Goal: Find specific page/section: Find specific page/section

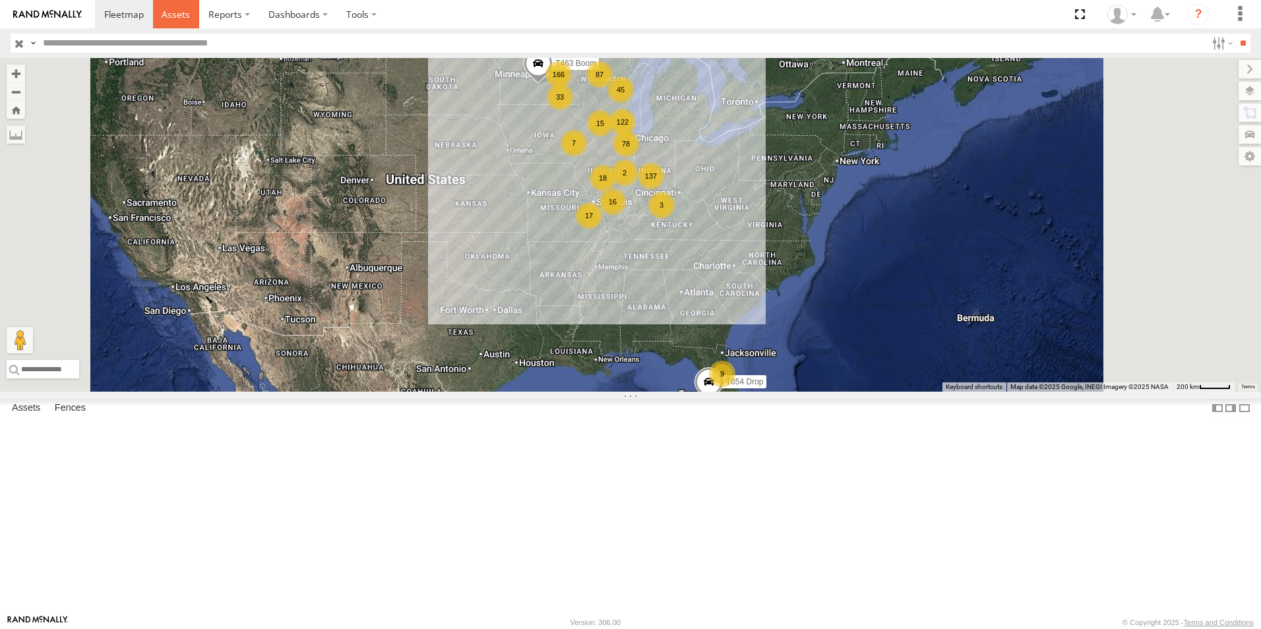
click at [166, 17] on span at bounding box center [176, 14] width 28 height 13
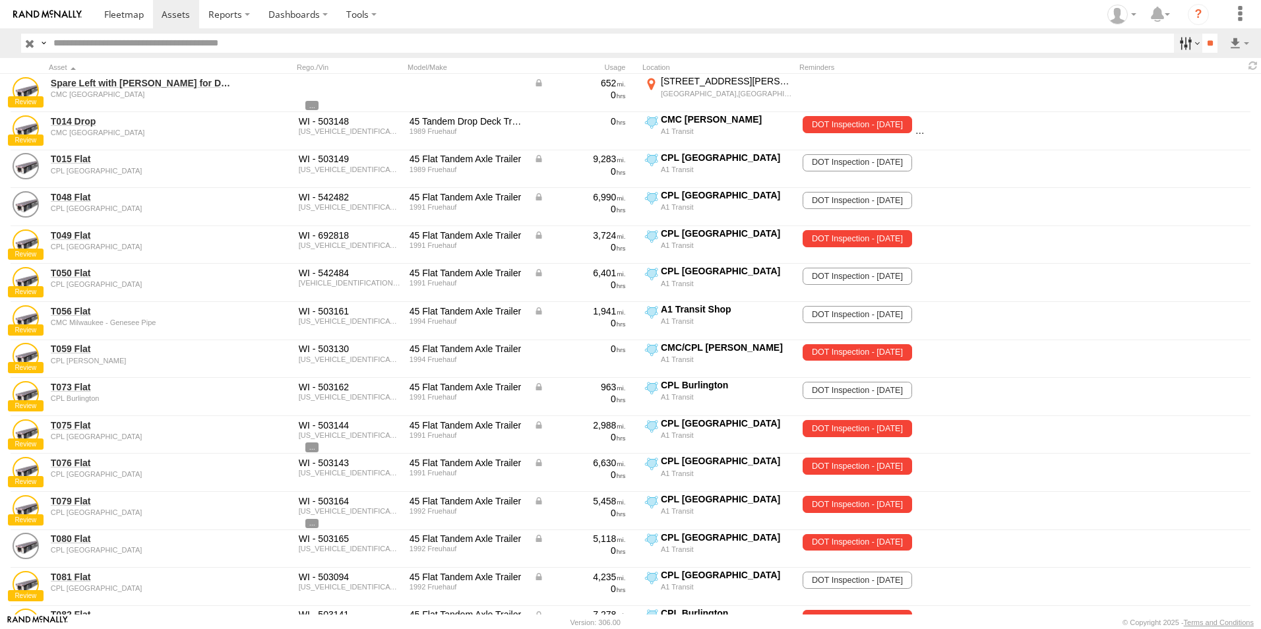
click at [1187, 46] on label at bounding box center [1188, 43] width 28 height 19
click at [0, 0] on span "A1 Transit Shop" at bounding box center [0, 0] width 0 height 0
click at [0, 0] on span "CMC Marathon" at bounding box center [0, 0] width 0 height 0
click at [0, 0] on span "CMC [GEOGRAPHIC_DATA]" at bounding box center [0, 0] width 0 height 0
click at [1206, 42] on input "**" at bounding box center [1209, 43] width 15 height 19
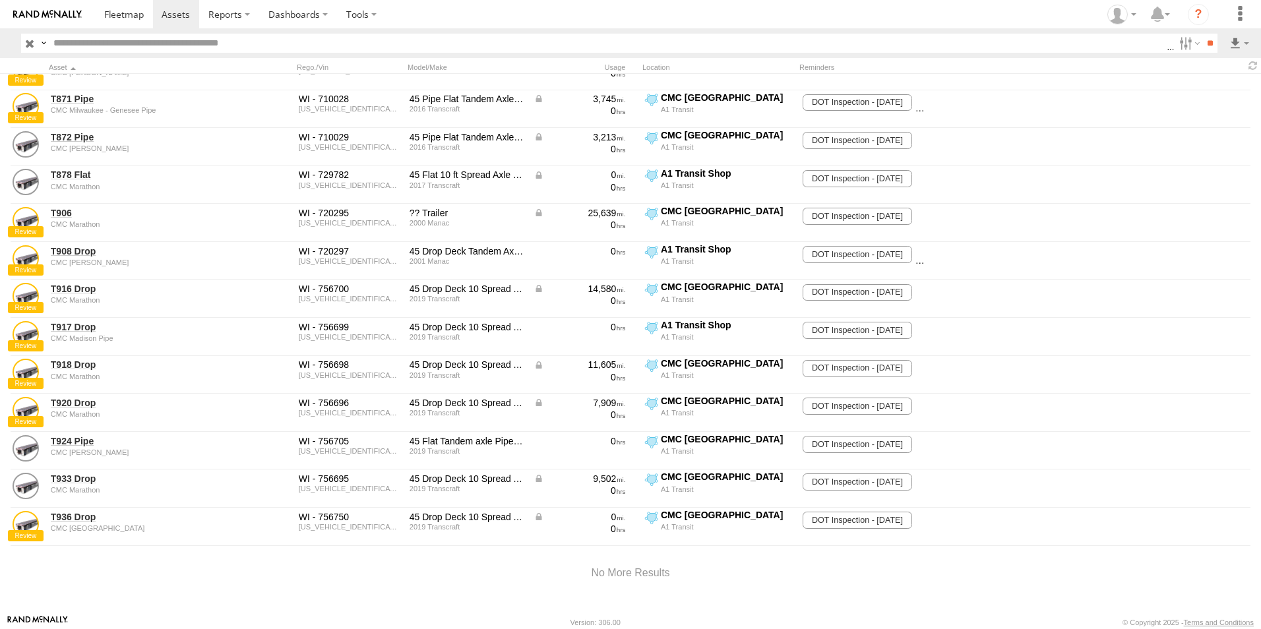
scroll to position [2352, 0]
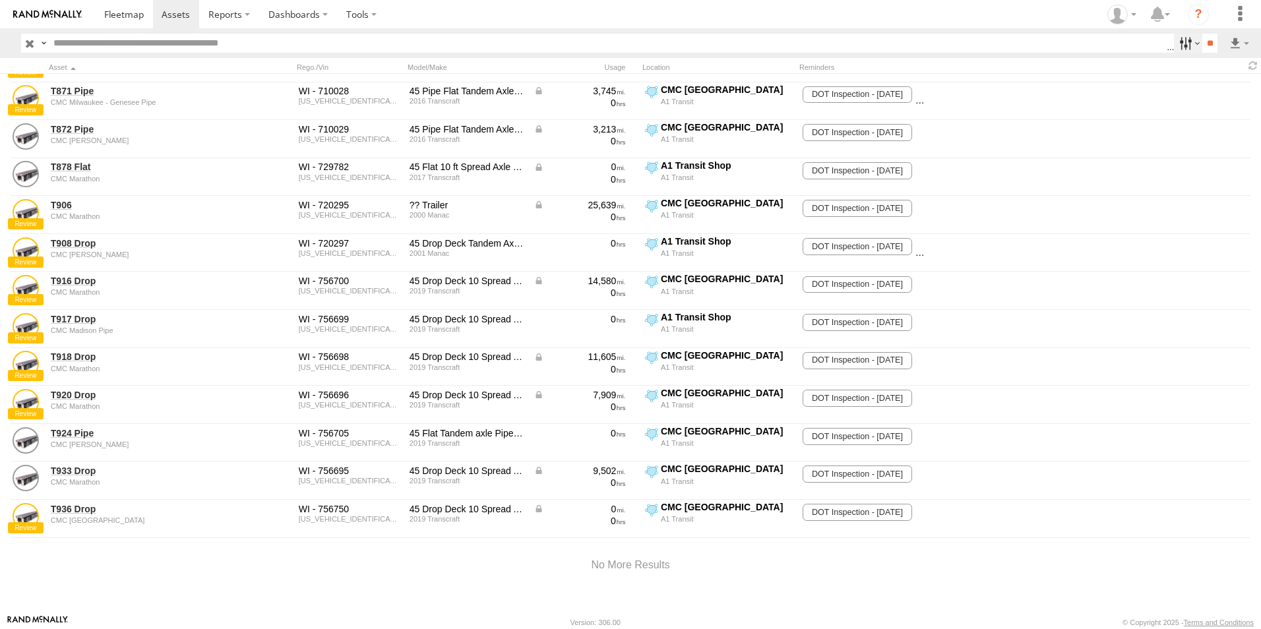
click at [1186, 42] on label at bounding box center [1188, 43] width 28 height 19
click at [0, 0] on span "CMC Marathon" at bounding box center [0, 0] width 0 height 0
click at [0, 0] on span "CMC [GEOGRAPHIC_DATA]" at bounding box center [0, 0] width 0 height 0
click at [0, 0] on span "A1 Transit Shop" at bounding box center [0, 0] width 0 height 0
click at [0, 0] on span "CPL [GEOGRAPHIC_DATA]" at bounding box center [0, 0] width 0 height 0
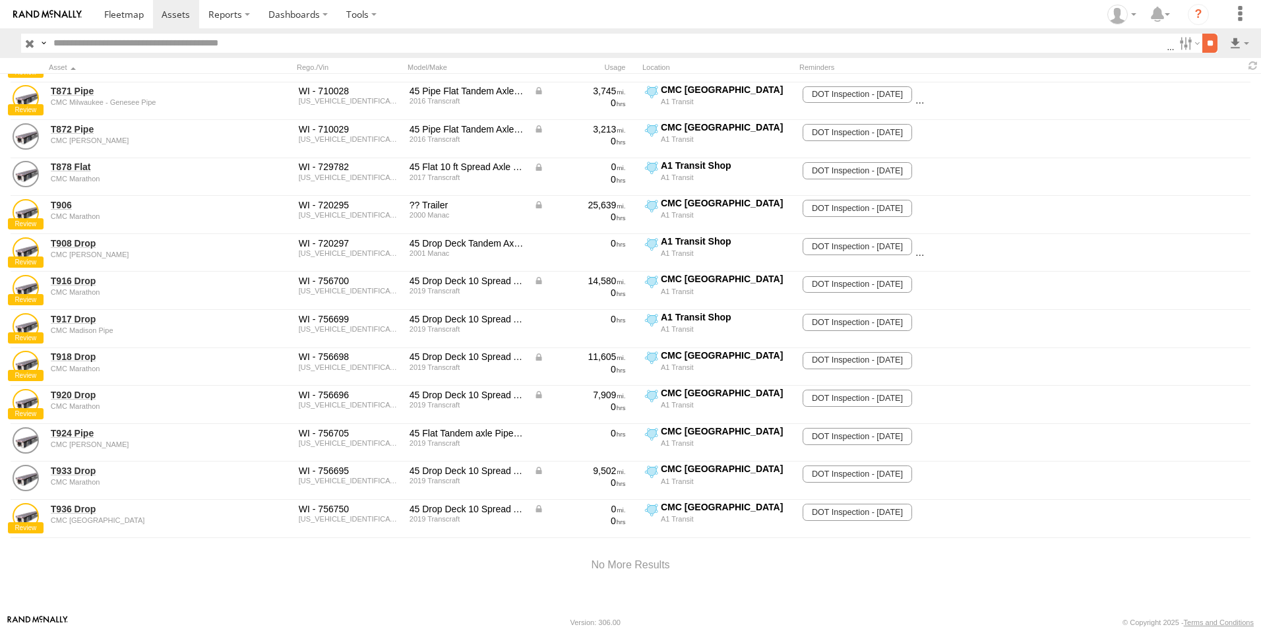
click at [1202, 43] on input "**" at bounding box center [1209, 43] width 15 height 19
